Goal: Information Seeking & Learning: Learn about a topic

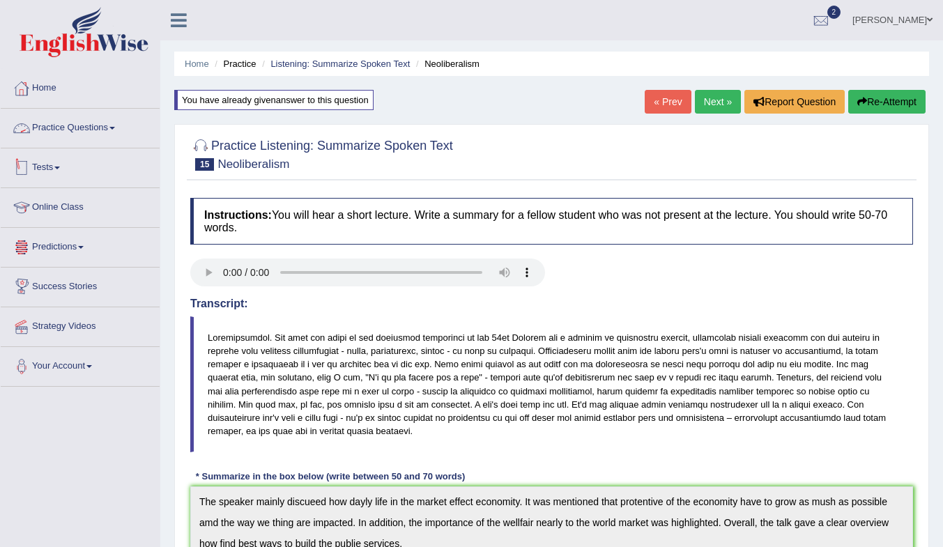
click at [41, 168] on link "Tests" at bounding box center [80, 165] width 159 height 35
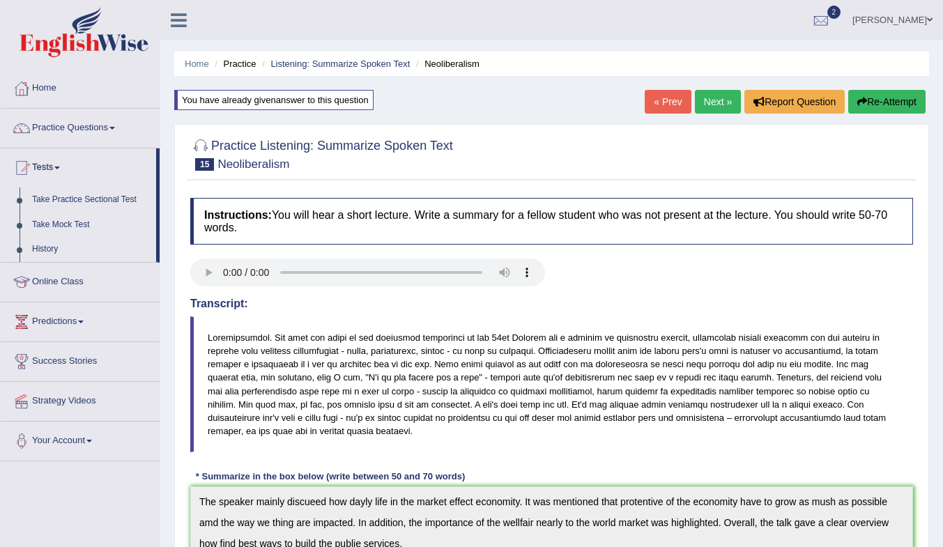
click at [61, 224] on link "Take Mock Test" at bounding box center [91, 225] width 130 height 25
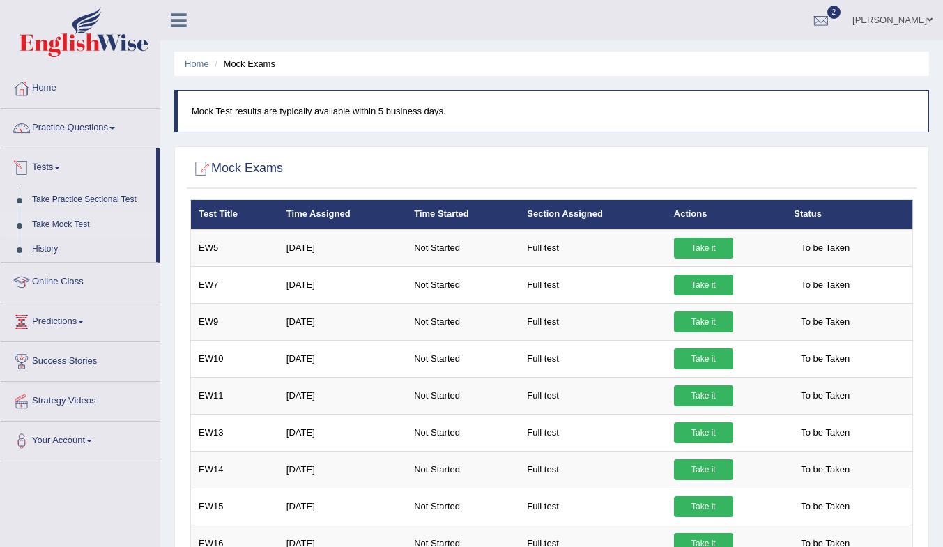
click at [50, 248] on link "History" at bounding box center [91, 249] width 130 height 25
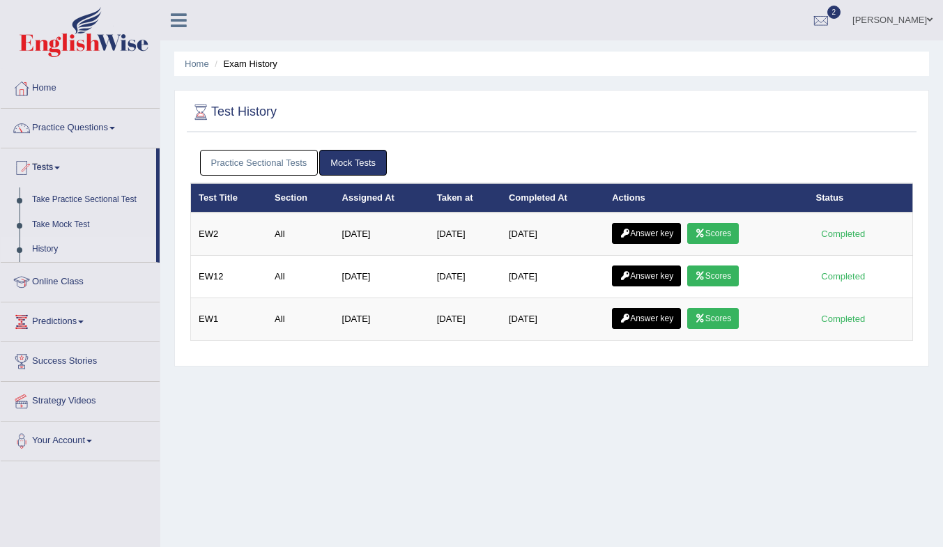
click at [727, 234] on link "Scores" at bounding box center [713, 233] width 52 height 21
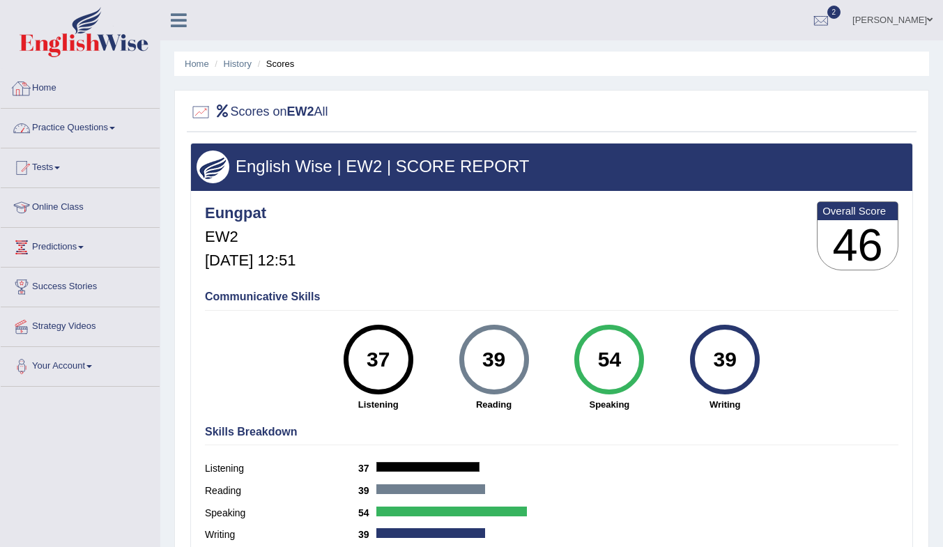
click at [71, 125] on link "Practice Questions" at bounding box center [80, 126] width 159 height 35
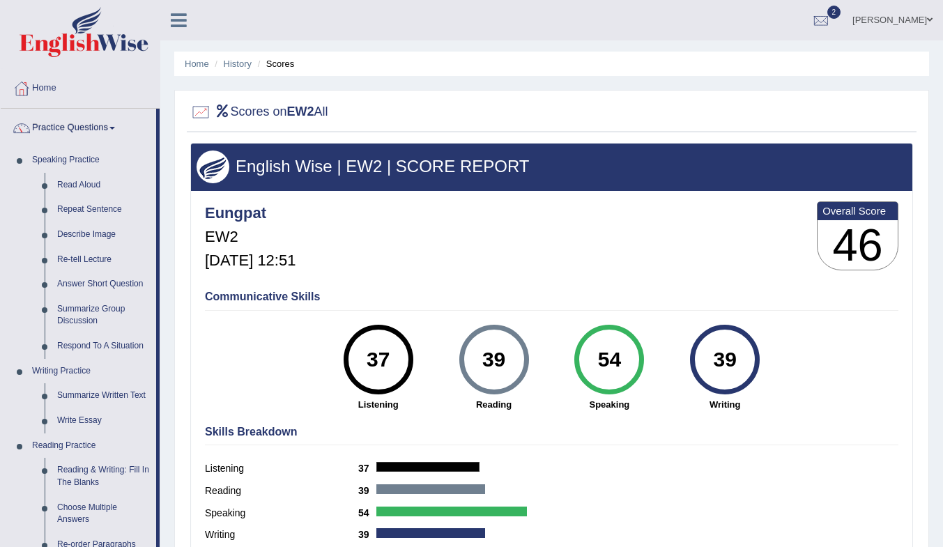
click at [71, 125] on link "Practice Questions" at bounding box center [78, 126] width 155 height 35
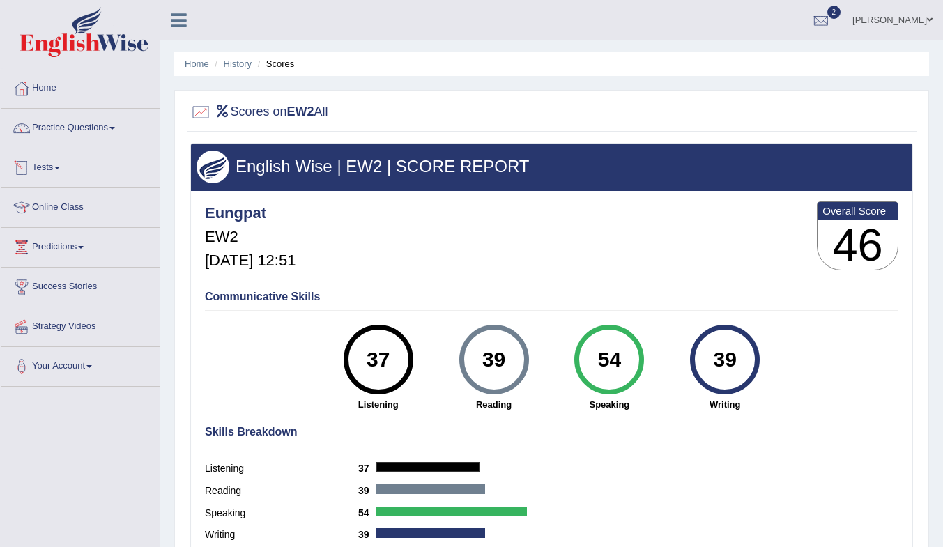
click at [54, 170] on link "Tests" at bounding box center [80, 165] width 159 height 35
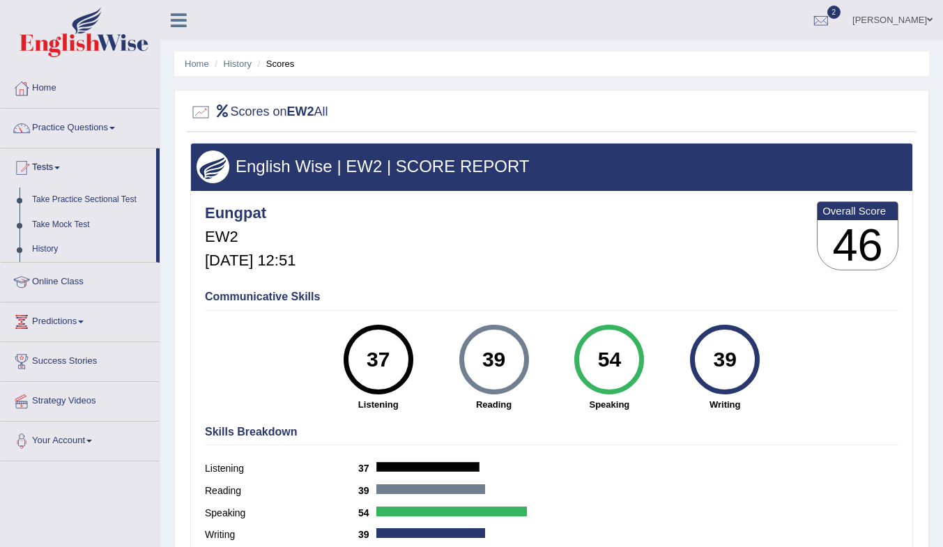
click at [43, 242] on link "History" at bounding box center [91, 249] width 130 height 25
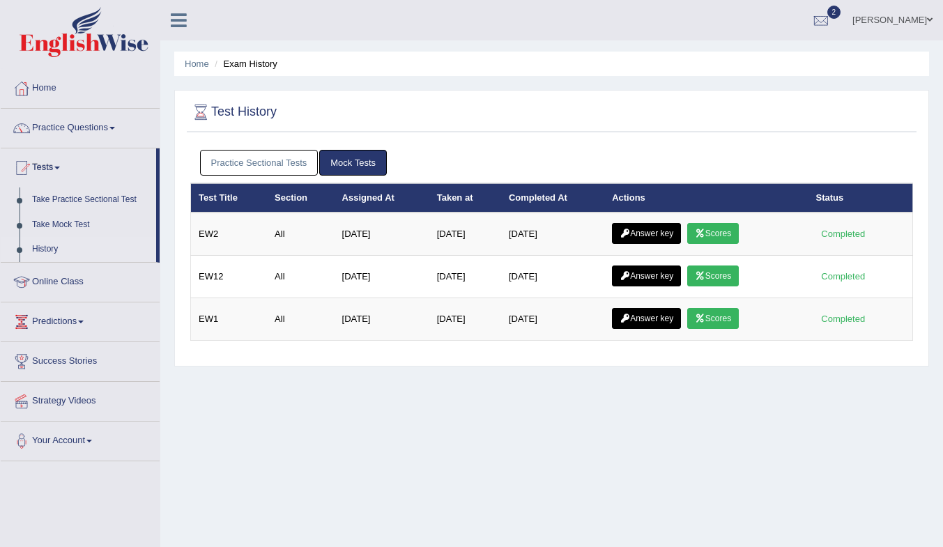
click at [724, 318] on link "Scores" at bounding box center [713, 318] width 52 height 21
click at [44, 246] on link "History" at bounding box center [91, 249] width 130 height 25
click at [728, 274] on link "Scores" at bounding box center [713, 276] width 52 height 21
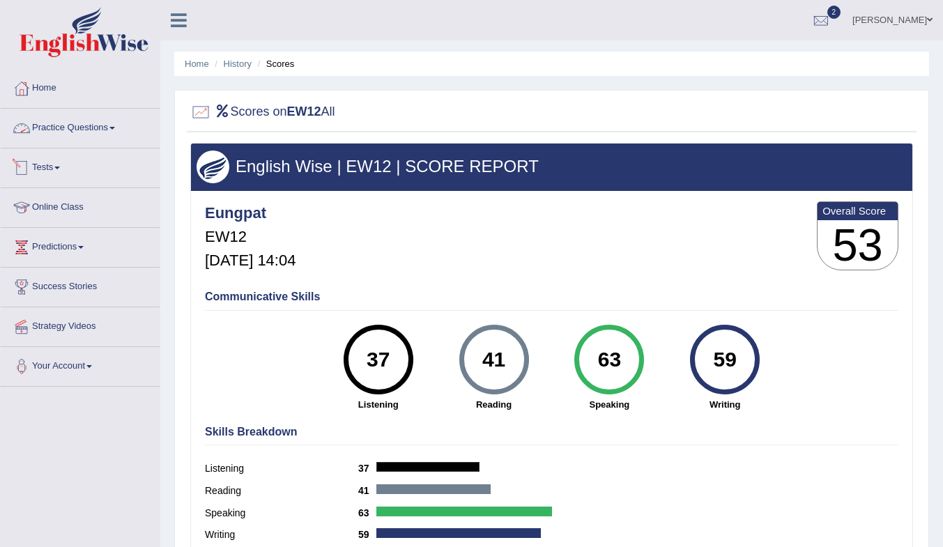
click at [74, 123] on link "Practice Questions" at bounding box center [80, 126] width 159 height 35
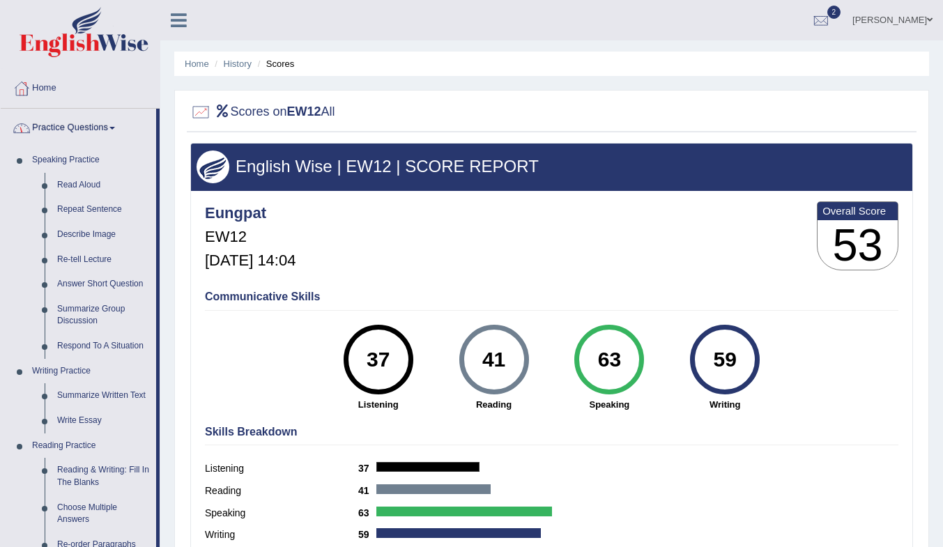
click at [74, 123] on link "Practice Questions" at bounding box center [78, 126] width 155 height 35
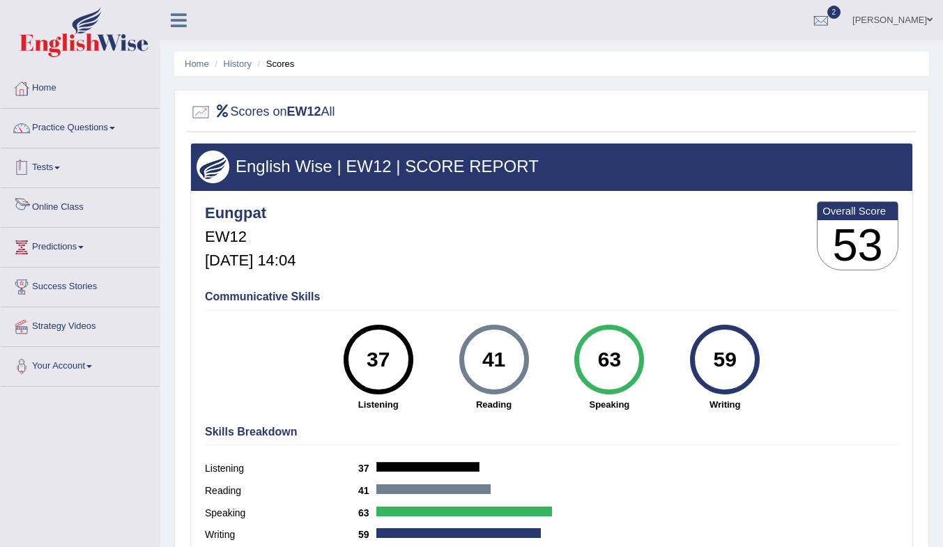
click at [51, 166] on link "Tests" at bounding box center [80, 165] width 159 height 35
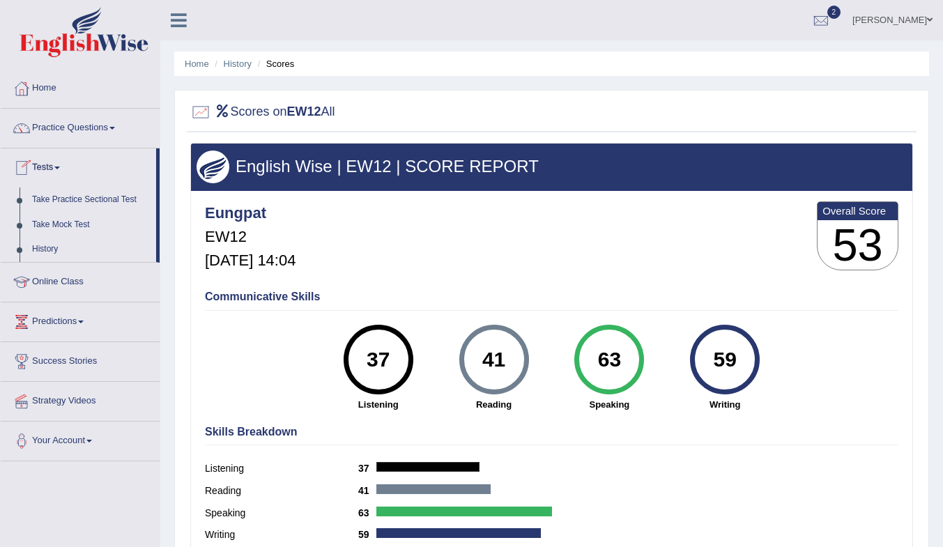
click at [47, 253] on link "History" at bounding box center [91, 249] width 130 height 25
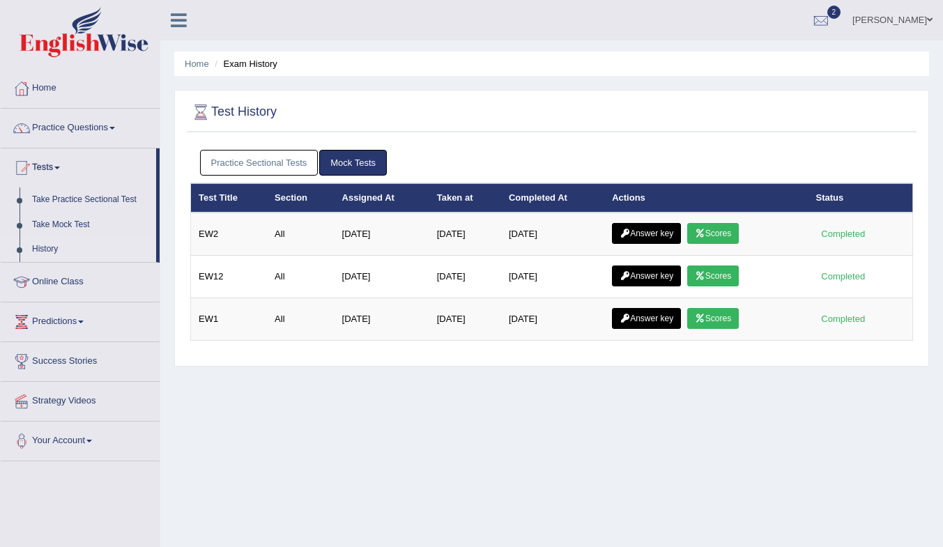
click at [245, 160] on link "Practice Sectional Tests" at bounding box center [259, 163] width 119 height 26
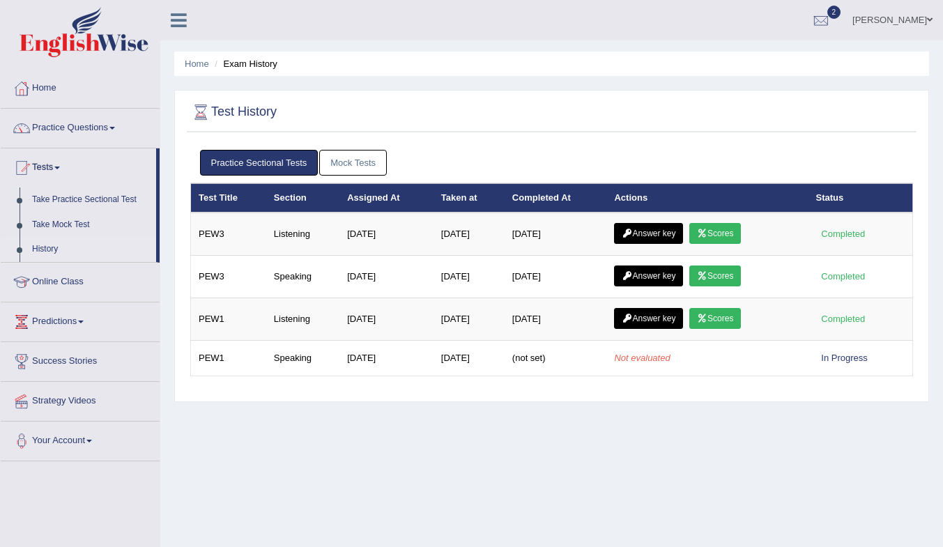
click at [726, 273] on link "Scores" at bounding box center [715, 276] width 52 height 21
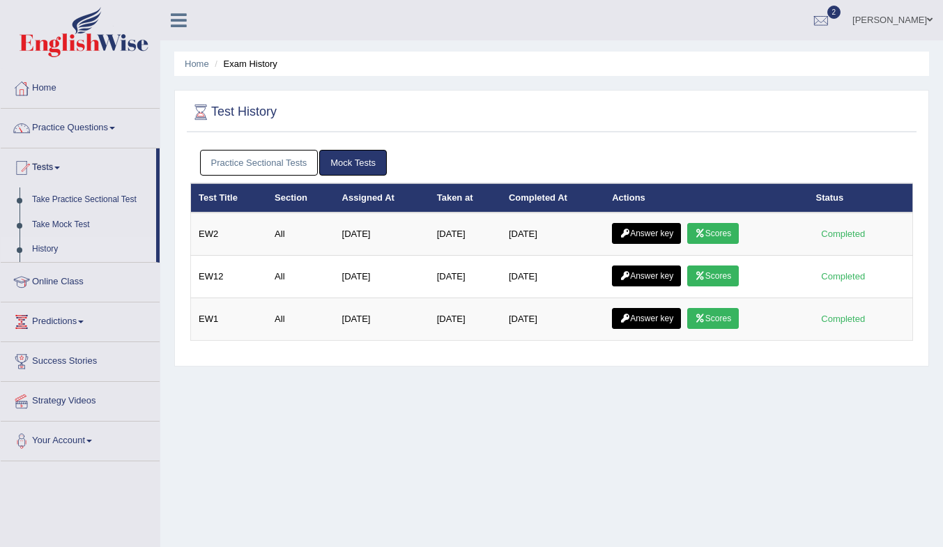
click at [726, 225] on link "Scores" at bounding box center [713, 233] width 52 height 21
click at [275, 152] on link "Practice Sectional Tests" at bounding box center [259, 163] width 119 height 26
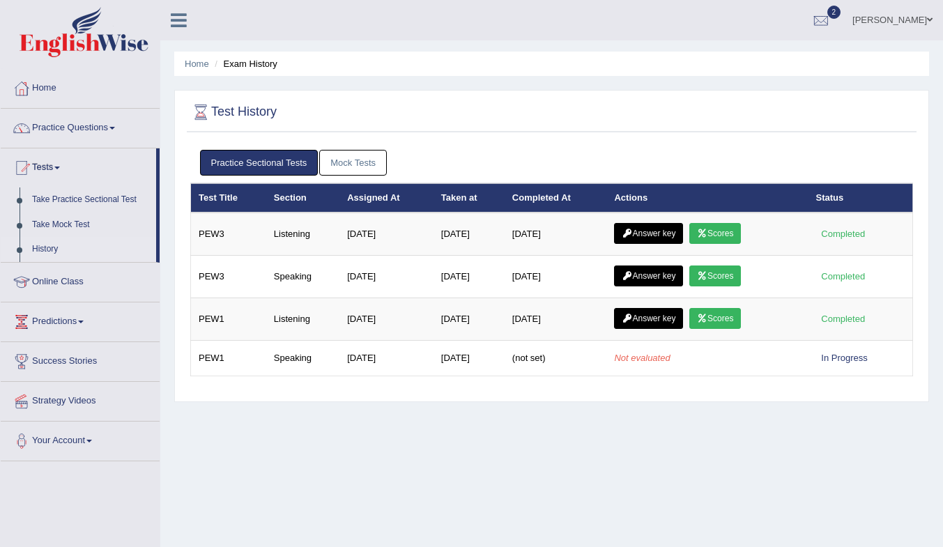
click at [714, 234] on link "Scores" at bounding box center [715, 233] width 52 height 21
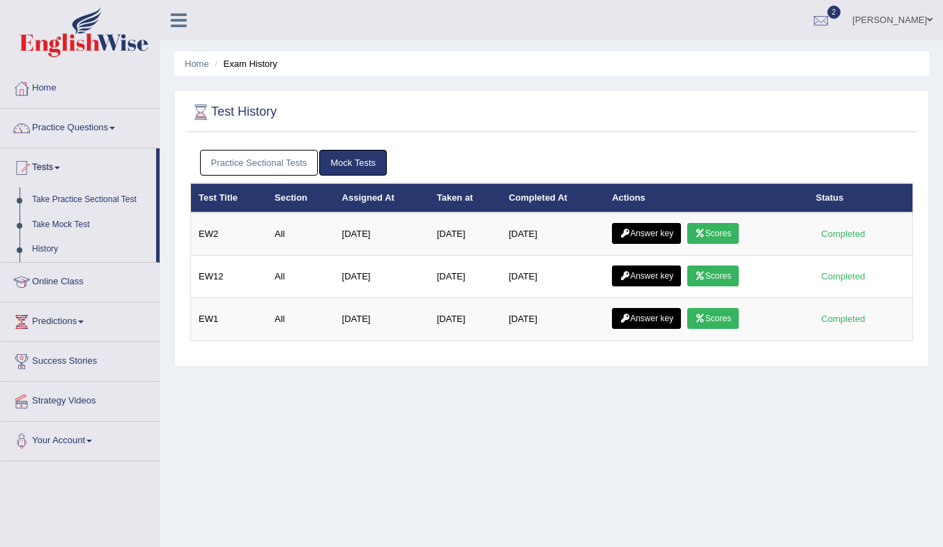
click at [721, 319] on link "Scores" at bounding box center [713, 318] width 52 height 21
click at [61, 128] on link "Practice Questions" at bounding box center [80, 126] width 159 height 35
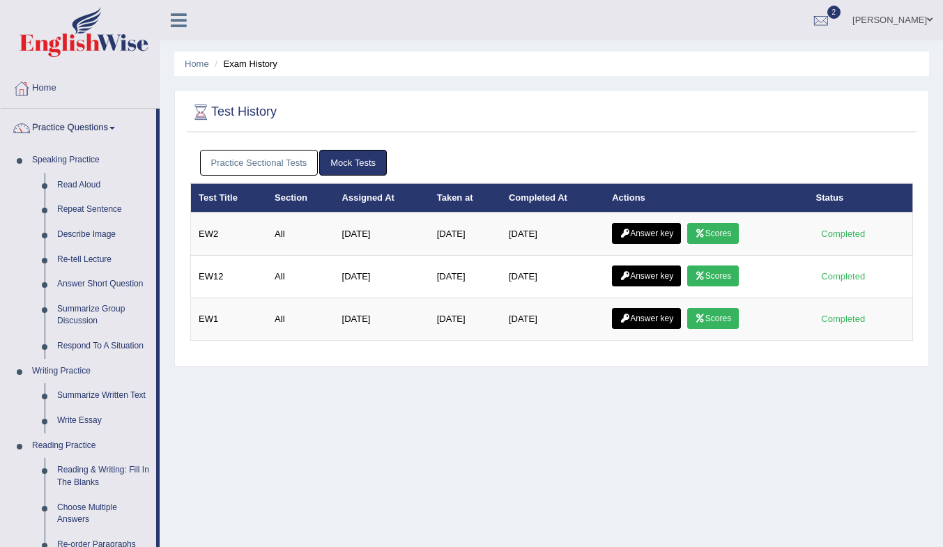
click at [719, 229] on link "Scores" at bounding box center [713, 233] width 52 height 21
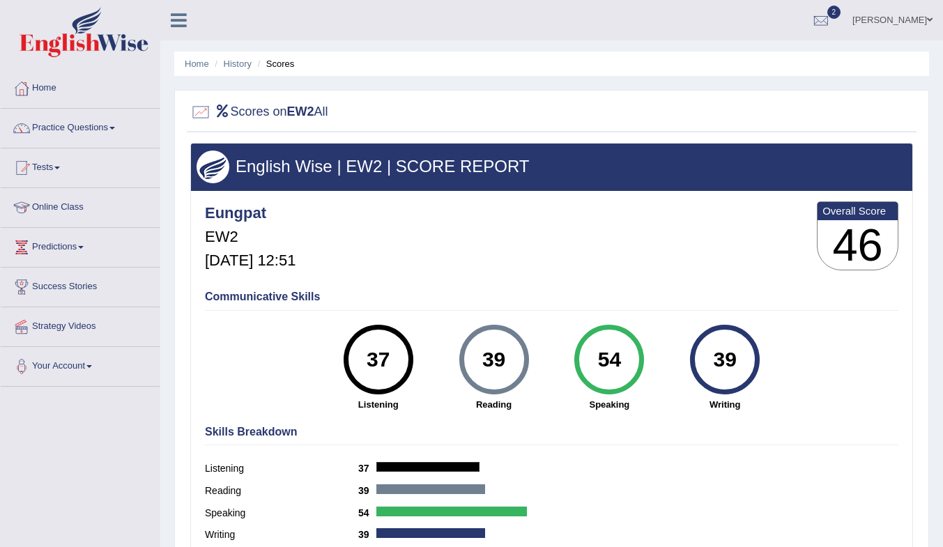
click at [242, 63] on link "History" at bounding box center [238, 64] width 28 height 10
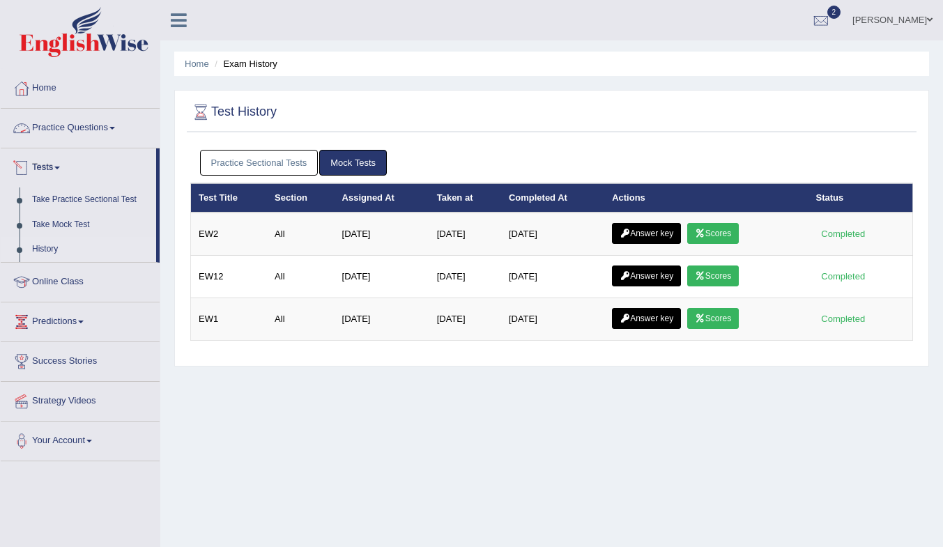
click at [60, 122] on link "Practice Questions" at bounding box center [80, 126] width 159 height 35
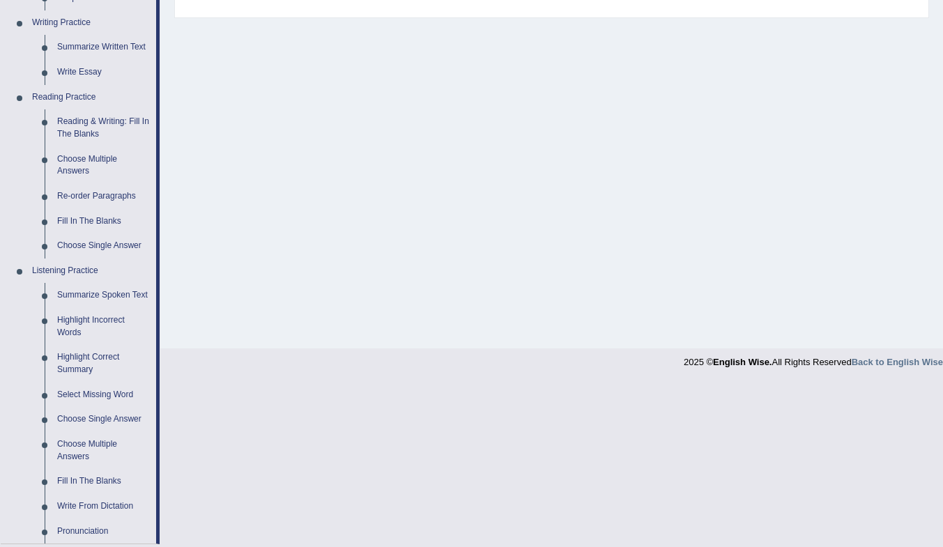
scroll to position [279, 0]
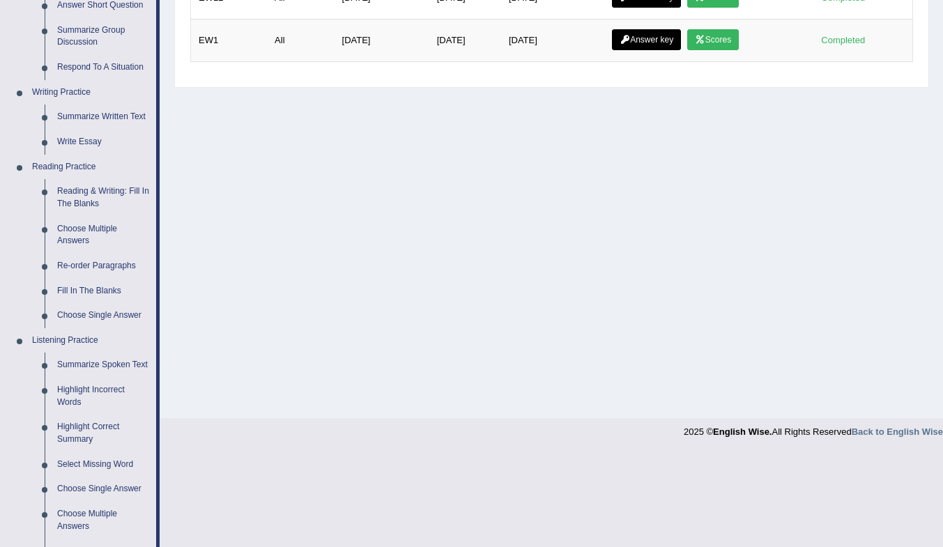
click at [90, 201] on link "Reading & Writing: Fill In The Blanks" at bounding box center [103, 197] width 105 height 37
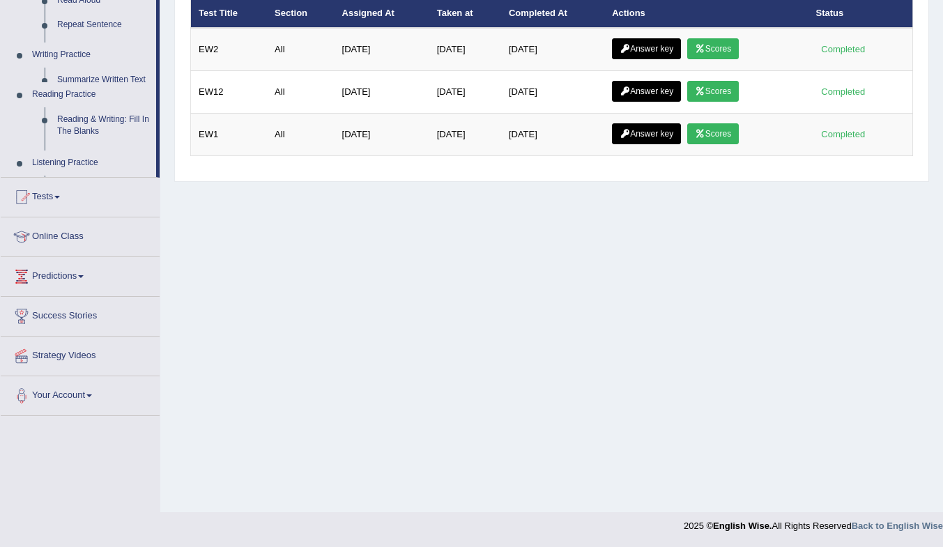
scroll to position [185, 0]
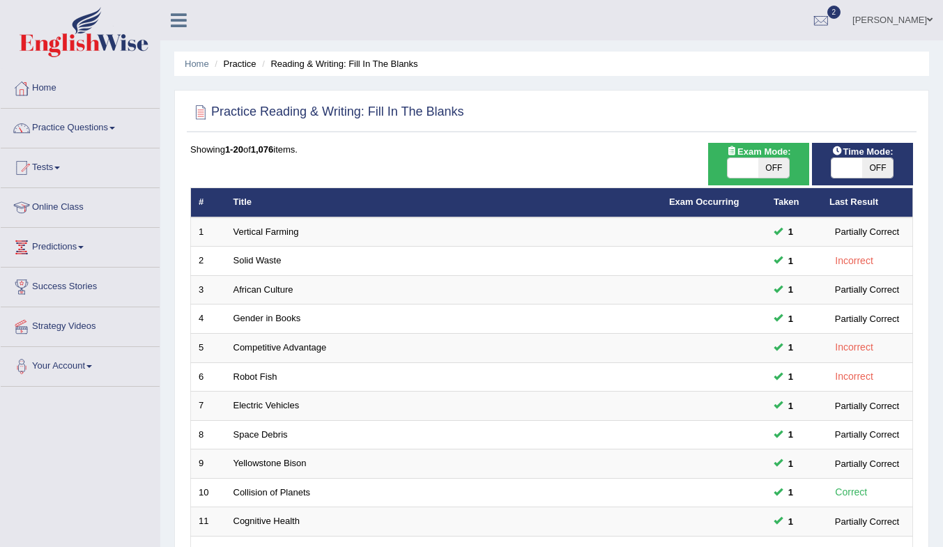
scroll to position [376, 0]
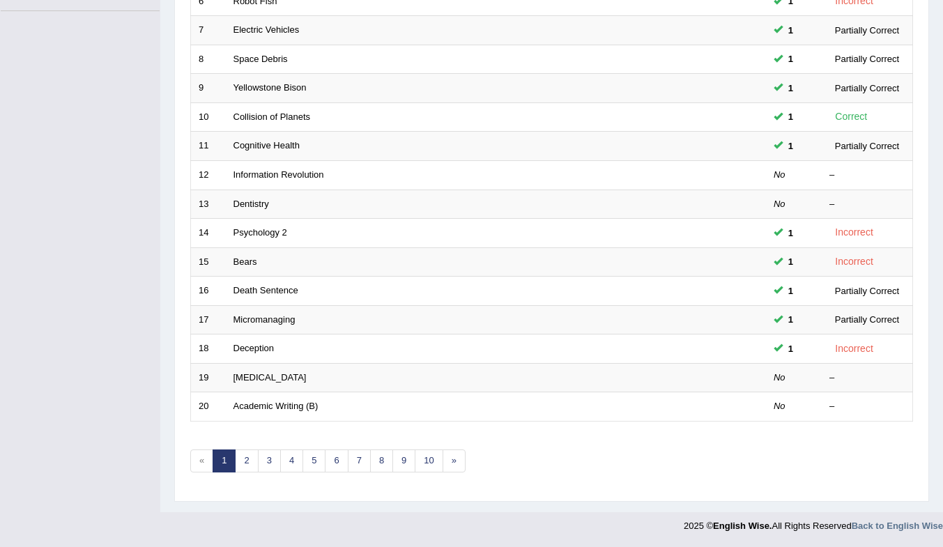
click at [264, 379] on link "[MEDICAL_DATA]" at bounding box center [270, 377] width 73 height 10
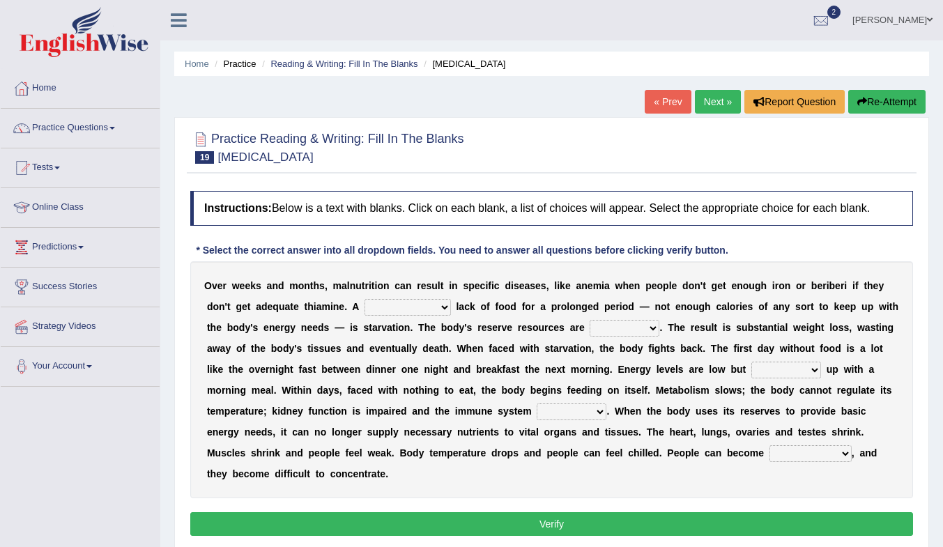
scroll to position [70, 0]
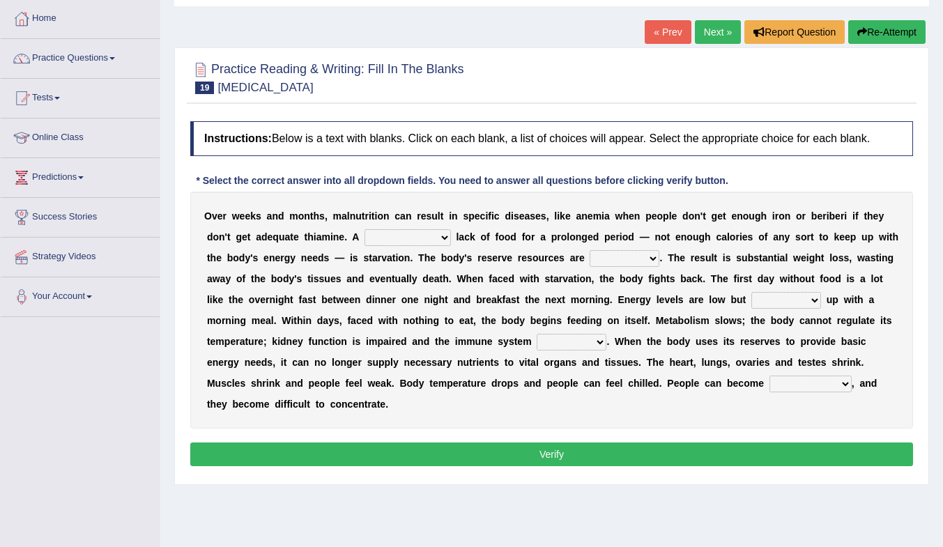
click at [734, 293] on div "O v e r w e e k s a n d m o n t h s , m a l n u t r i t i o n c a n r e s u l t…" at bounding box center [551, 310] width 723 height 237
click at [73, 55] on link "Practice Questions" at bounding box center [80, 56] width 159 height 35
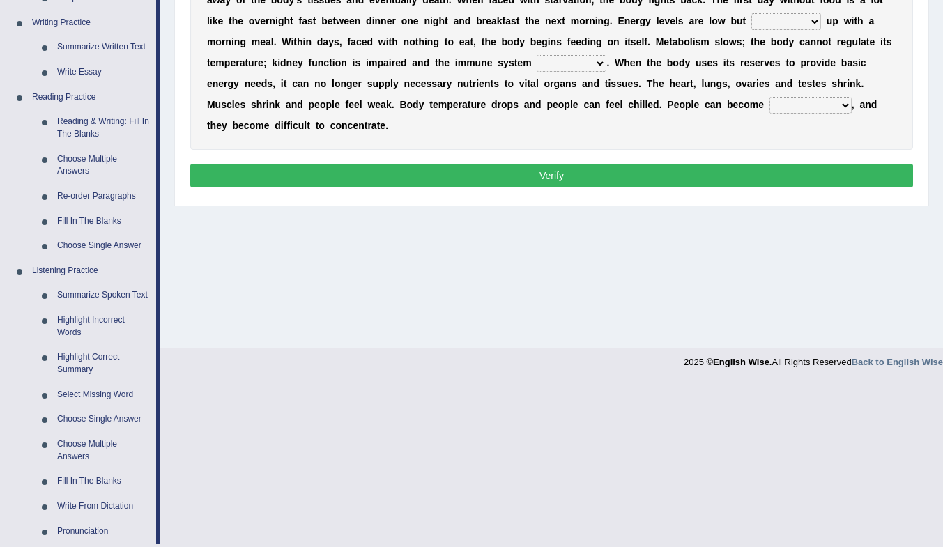
scroll to position [418, 0]
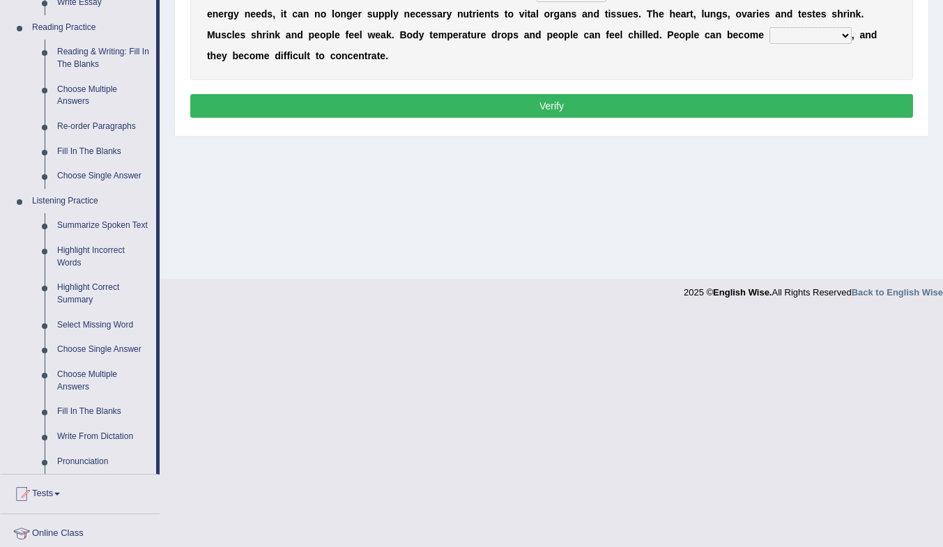
click at [95, 408] on link "Fill In The Blanks" at bounding box center [103, 411] width 105 height 25
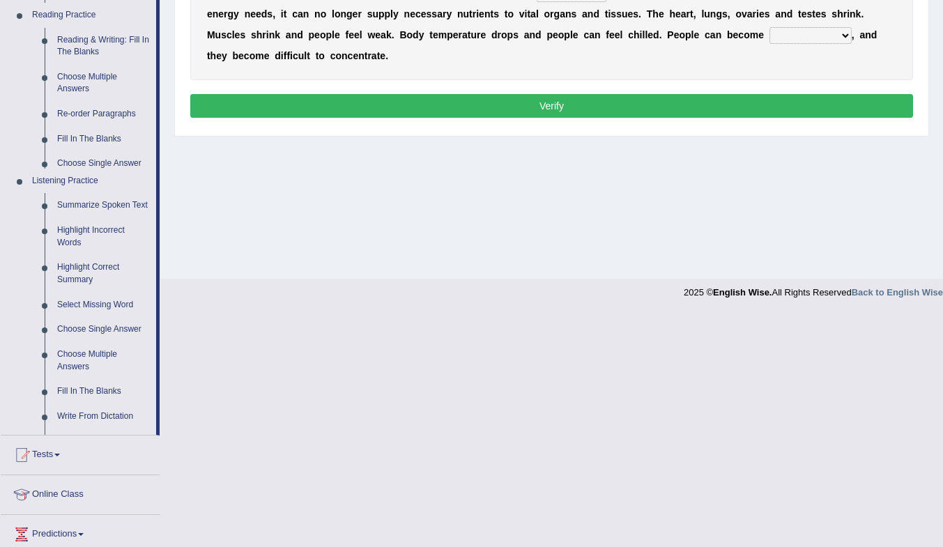
scroll to position [185, 0]
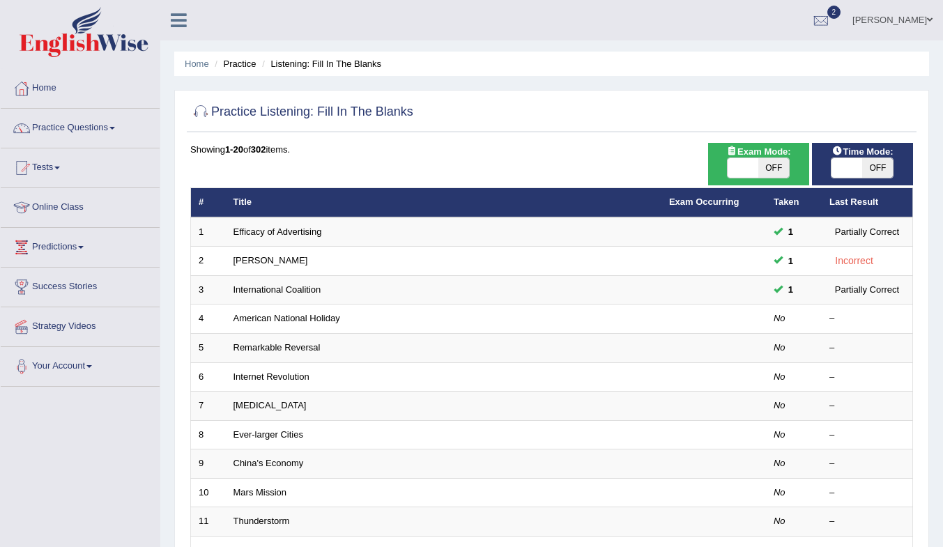
click at [267, 323] on link "American National Holiday" at bounding box center [287, 318] width 107 height 10
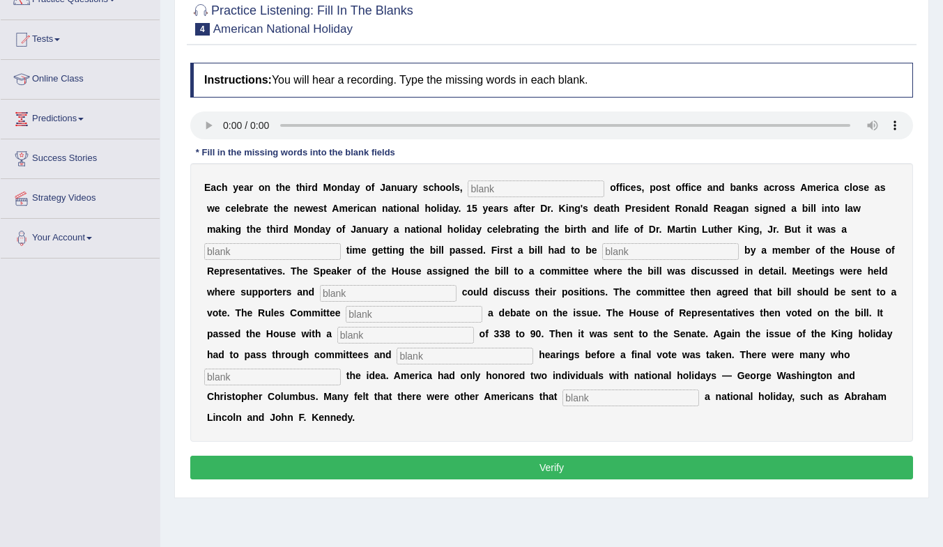
scroll to position [136, 0]
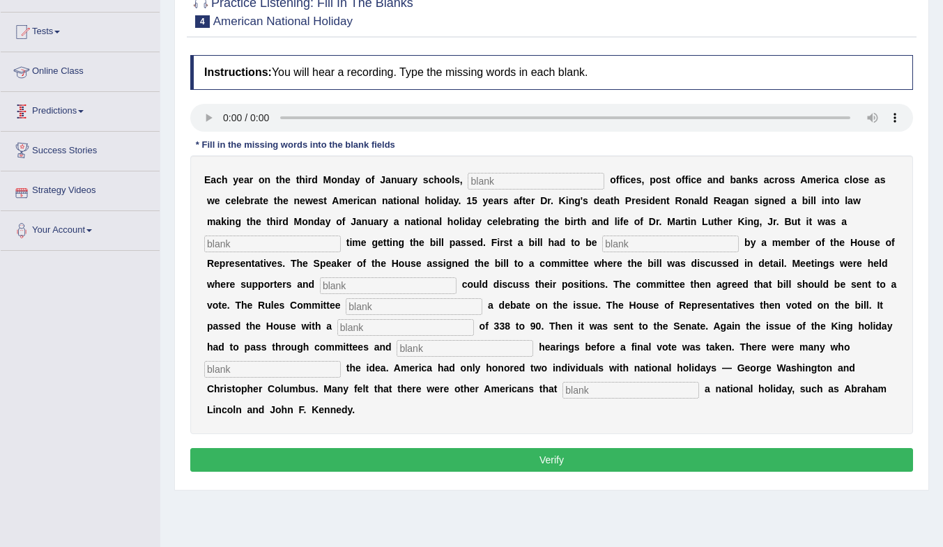
click at [498, 181] on input "text" at bounding box center [536, 181] width 137 height 17
click at [500, 180] on input "fesdertival" at bounding box center [536, 181] width 137 height 17
type input "festival"
click at [302, 245] on input "text" at bounding box center [272, 244] width 137 height 17
type input "[PERSON_NAME]"
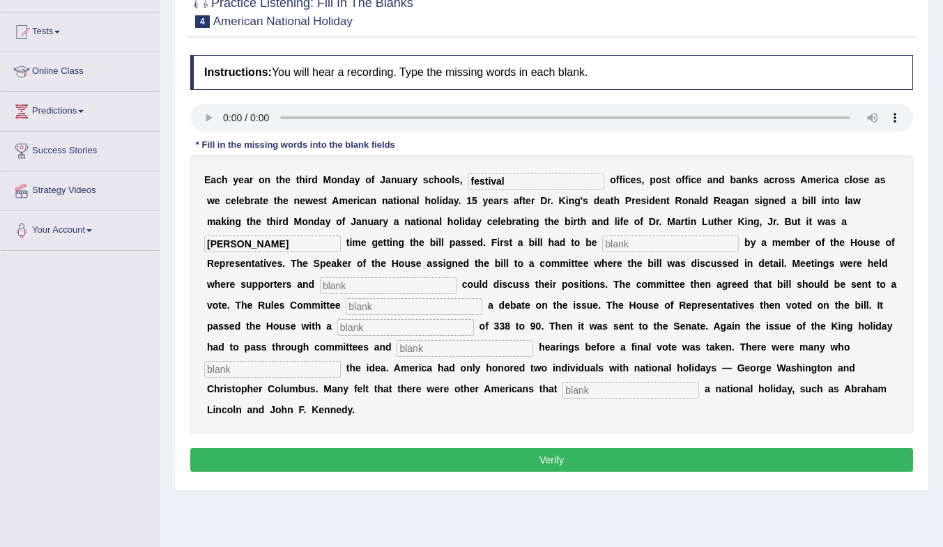
click at [655, 240] on input "text" at bounding box center [670, 244] width 137 height 17
click at [408, 293] on input "text" at bounding box center [388, 285] width 137 height 17
click at [682, 242] on input "introduce" at bounding box center [670, 244] width 137 height 17
type input "introduced"
click at [373, 326] on input "text" at bounding box center [405, 327] width 137 height 17
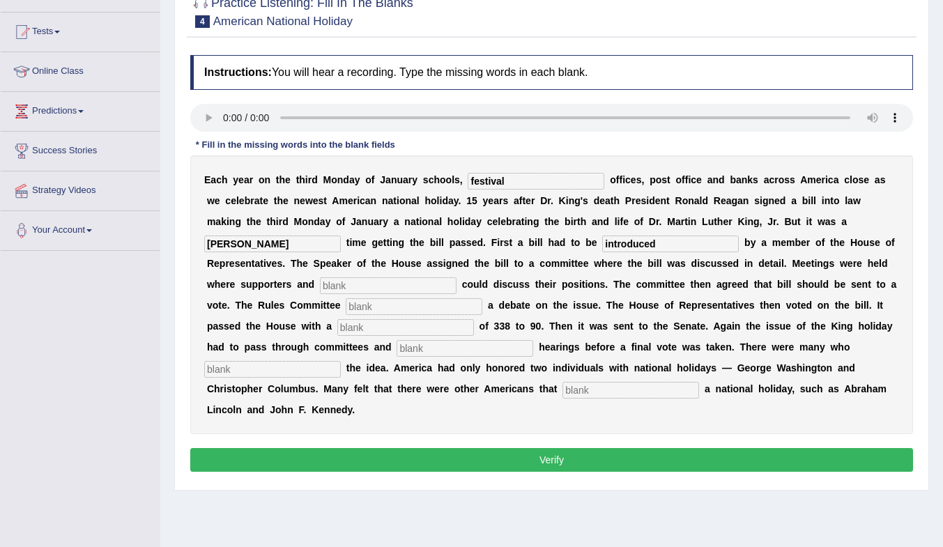
click at [428, 351] on input "text" at bounding box center [465, 348] width 137 height 17
type input "public"
click at [410, 330] on input "text" at bounding box center [405, 327] width 137 height 17
type input "vote"
click at [279, 367] on input "text" at bounding box center [272, 369] width 137 height 17
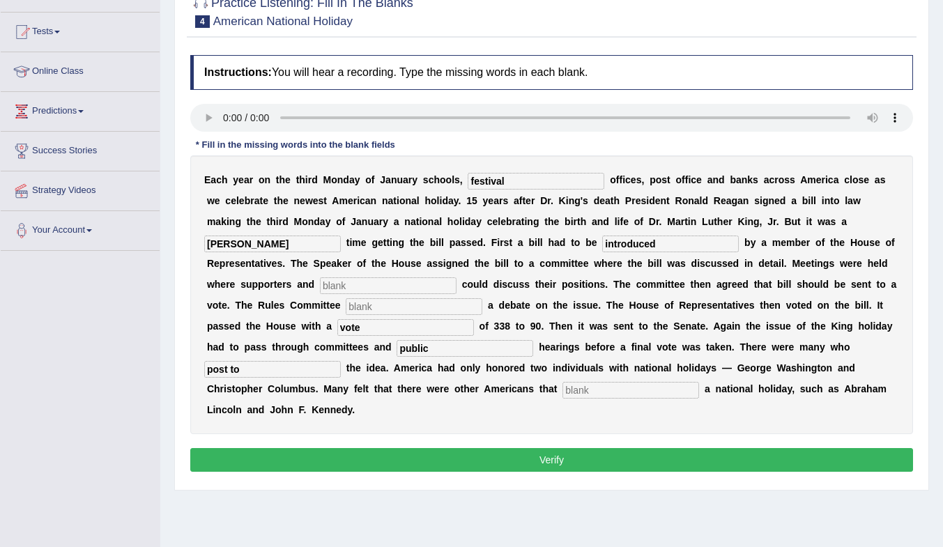
type input "post to"
click at [606, 393] on input "text" at bounding box center [631, 390] width 137 height 17
type input "deceived"
click at [850, 362] on div "E a c h y e a r o n t h e t h i r d M o n d a y o f J a n u a r y s c h o o l s…" at bounding box center [551, 294] width 723 height 279
drag, startPoint x: 307, startPoint y: 372, endPoint x: 188, endPoint y: 374, distance: 119.2
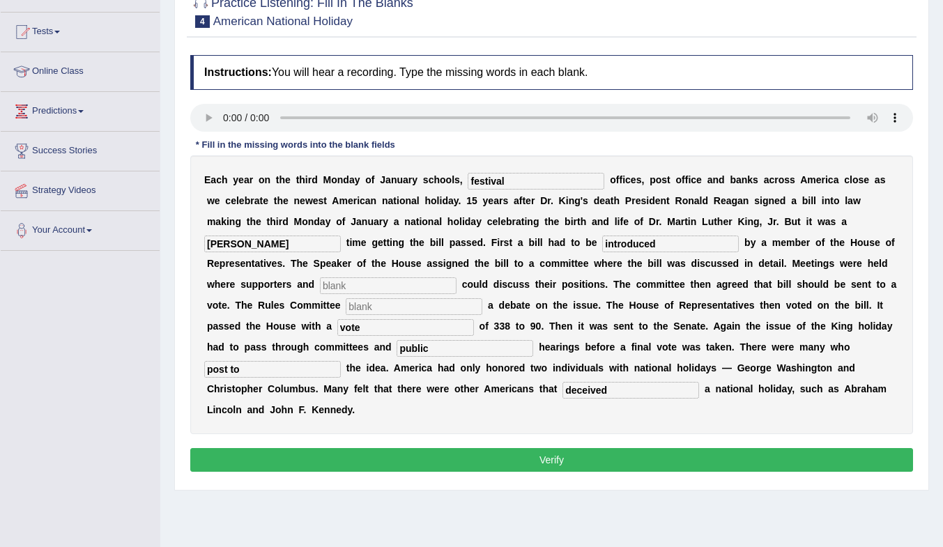
click at [188, 374] on div "Instructions: You will hear a recording. Type the missing words in each blank. …" at bounding box center [552, 265] width 730 height 435
paste input "oppose"
type input "opposed"
click at [393, 310] on input "text" at bounding box center [414, 306] width 137 height 17
click at [372, 279] on input "text" at bounding box center [388, 285] width 137 height 17
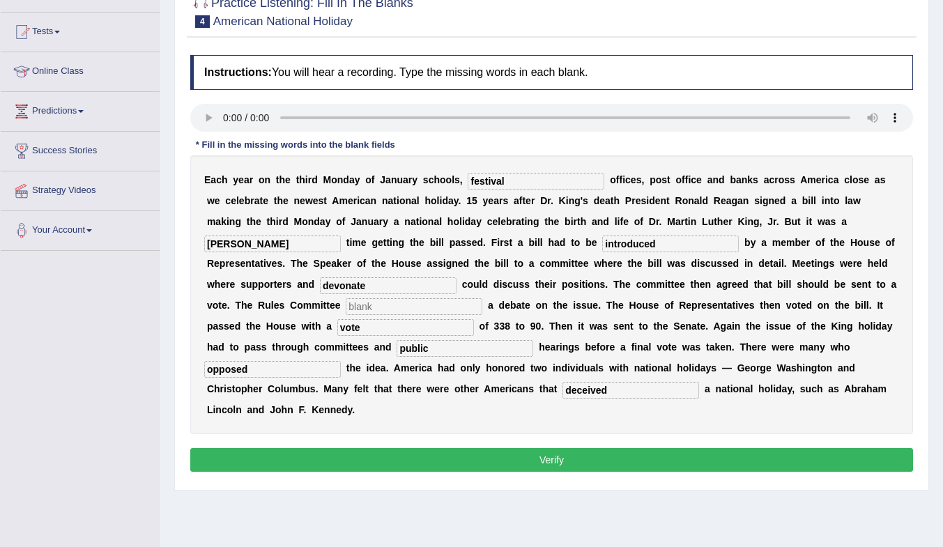
type input "devonate"
click at [433, 307] on input "text" at bounding box center [414, 306] width 137 height 17
drag, startPoint x: 533, startPoint y: 181, endPoint x: 450, endPoint y: 178, distance: 83.0
click at [450, 178] on div "E a c h y e a r o n t h e t h i r d M o n d a y o f J a n u a r y s c h o o l s…" at bounding box center [551, 294] width 723 height 279
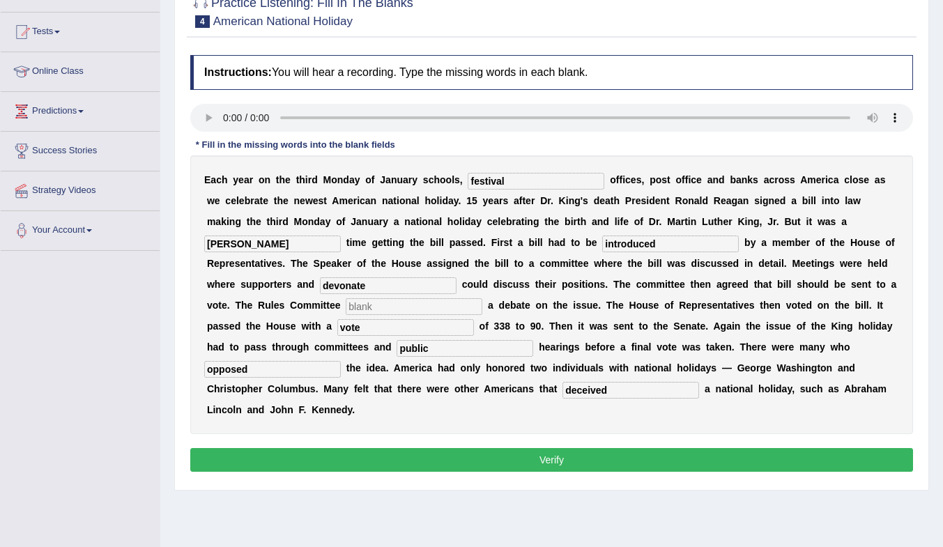
click at [840, 294] on div "E a c h y e a r o n t h e t h i r d M o n d a y o f J a n u a r y s c h o o l s…" at bounding box center [551, 294] width 723 height 279
paste input "der"
drag, startPoint x: 510, startPoint y: 178, endPoint x: 450, endPoint y: 191, distance: 61.2
click at [450, 191] on div "E a c h y e a r o n t h e t h i r d M o n d a y o f J a n u a r y s c h o o l s…" at bounding box center [551, 294] width 723 height 279
type input "federal"
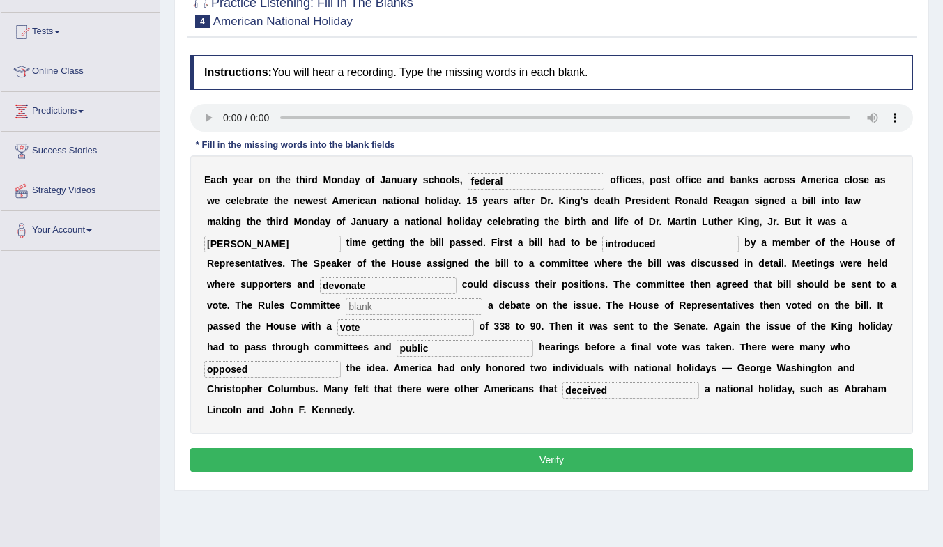
click at [527, 217] on b "n" at bounding box center [530, 221] width 6 height 11
click at [411, 307] on input "text" at bounding box center [414, 306] width 137 height 17
type input "bill"
click at [779, 458] on button "Verify" at bounding box center [551, 460] width 723 height 24
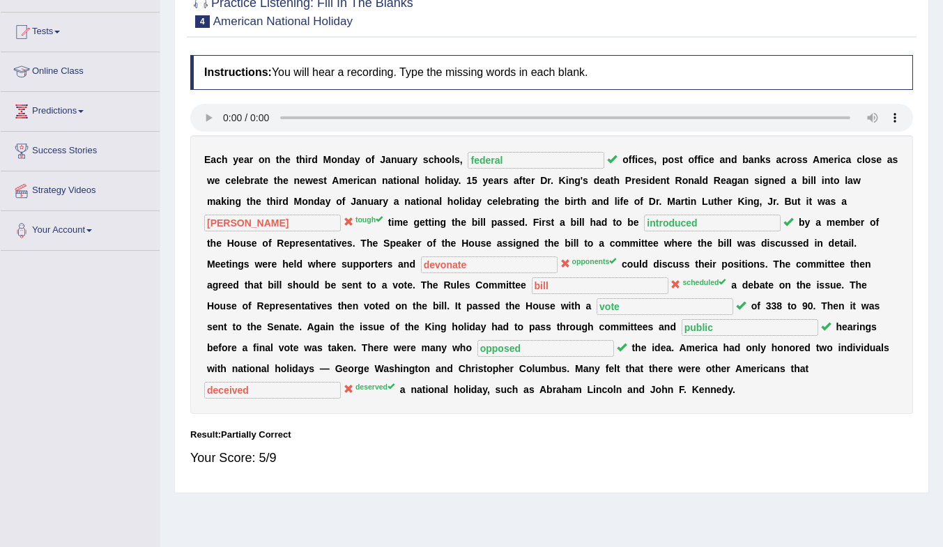
click at [788, 447] on div "Your Score: 5/9" at bounding box center [551, 457] width 723 height 33
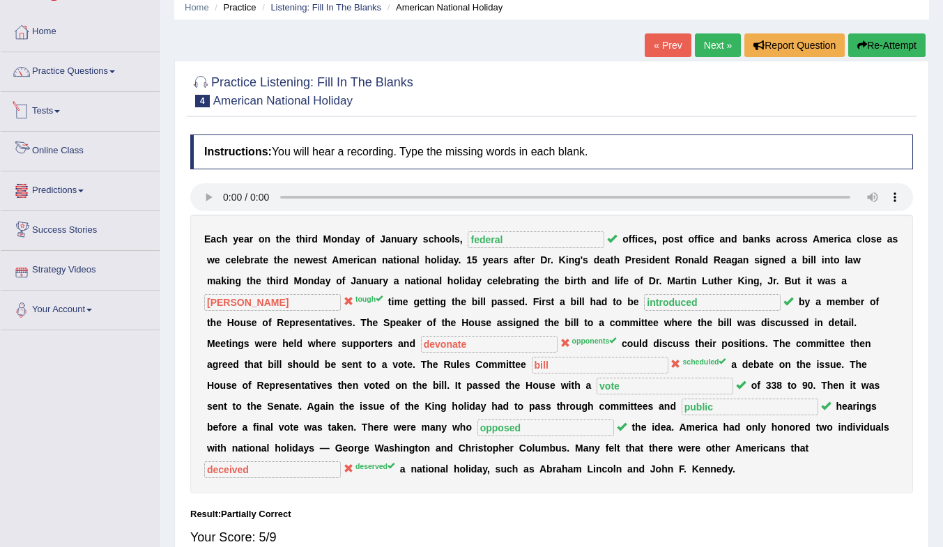
scroll to position [70, 0]
